Goal: Transaction & Acquisition: Subscribe to service/newsletter

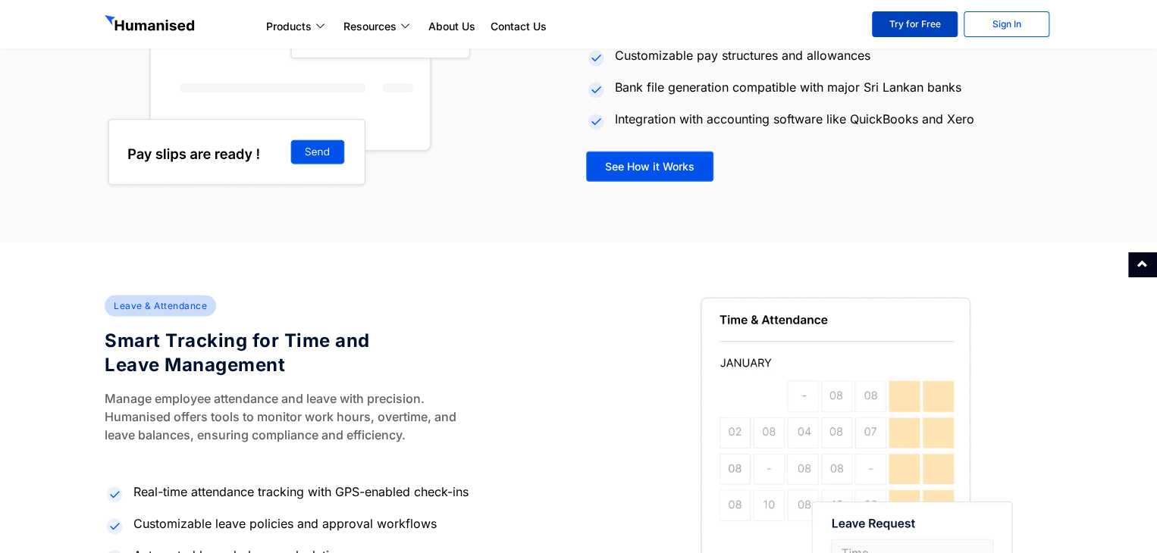
click at [913, 30] on link "Try for Free" at bounding box center [915, 24] width 86 height 26
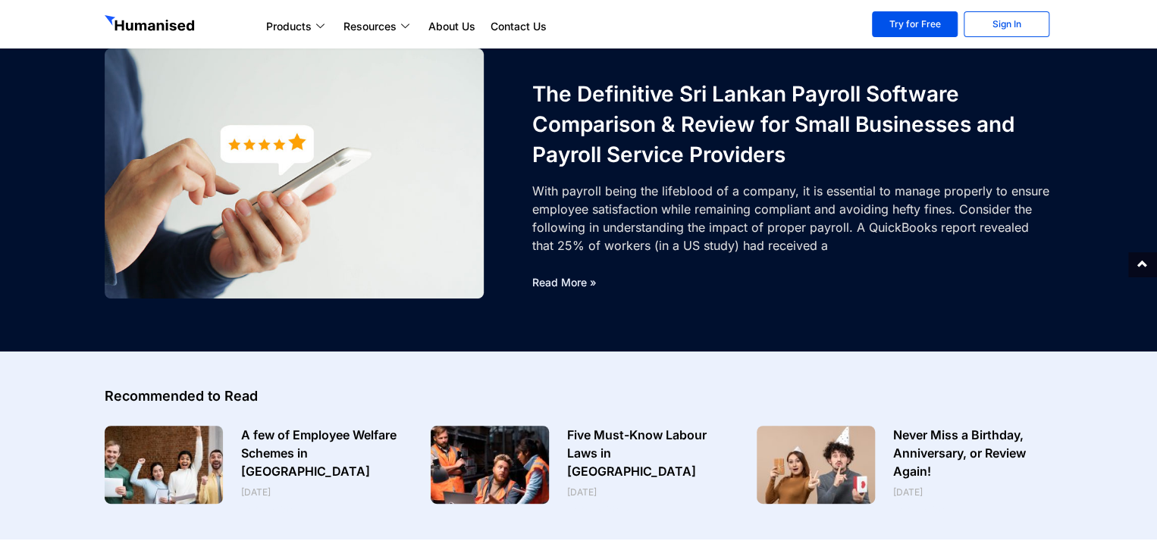
scroll to position [76, 0]
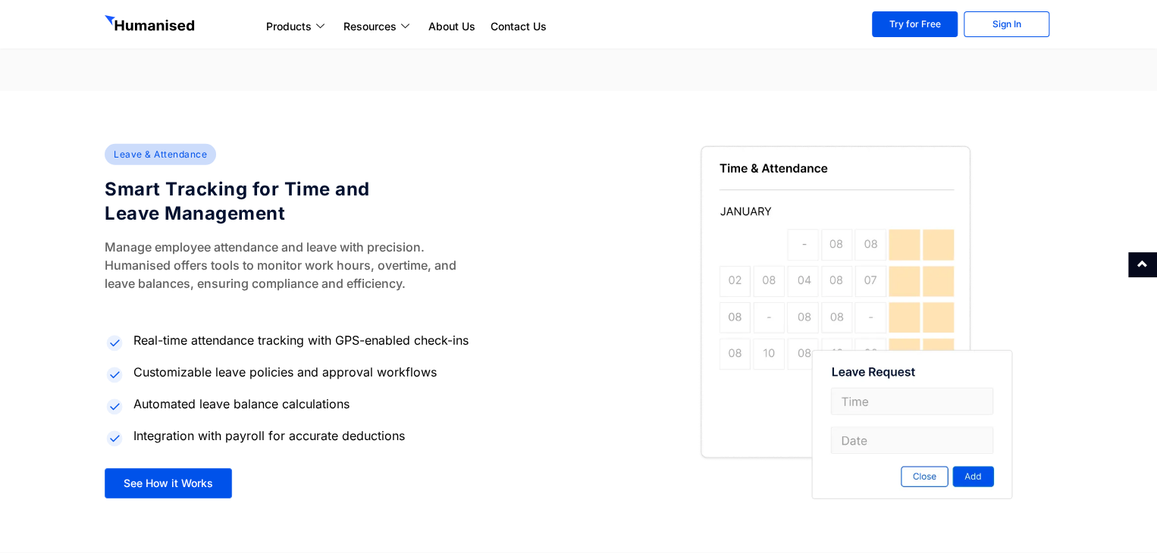
scroll to position [2275, 0]
